Goal: Task Accomplishment & Management: Use online tool/utility

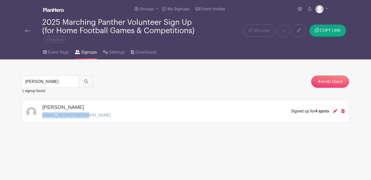
click at [27, 29] on img at bounding box center [27, 31] width 5 height 4
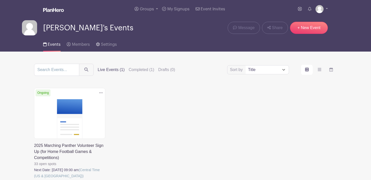
click at [34, 179] on link at bounding box center [34, 179] width 0 height 0
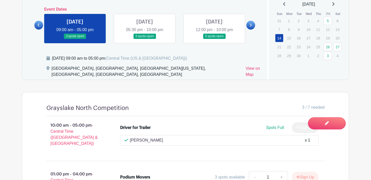
scroll to position [339, 0]
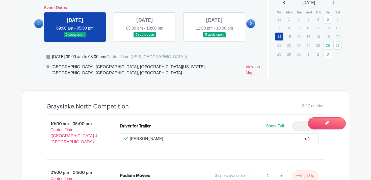
click at [38, 22] on icon at bounding box center [39, 24] width 2 height 4
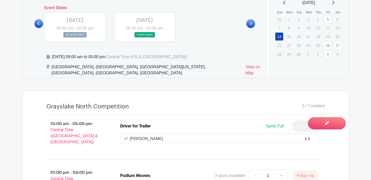
click at [247, 19] on link at bounding box center [250, 23] width 9 height 9
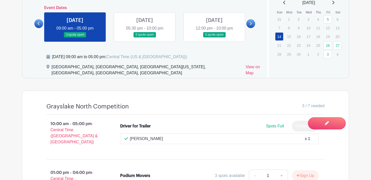
click at [247, 19] on link at bounding box center [250, 23] width 9 height 9
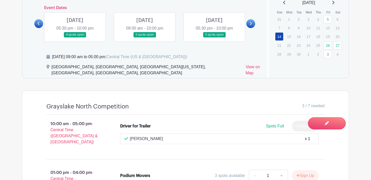
click at [247, 19] on link at bounding box center [250, 23] width 9 height 9
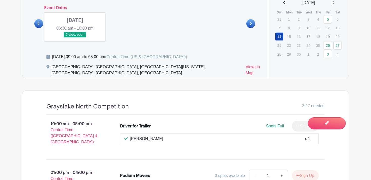
click at [38, 22] on icon at bounding box center [39, 24] width 2 height 4
